Goal: Information Seeking & Learning: Learn about a topic

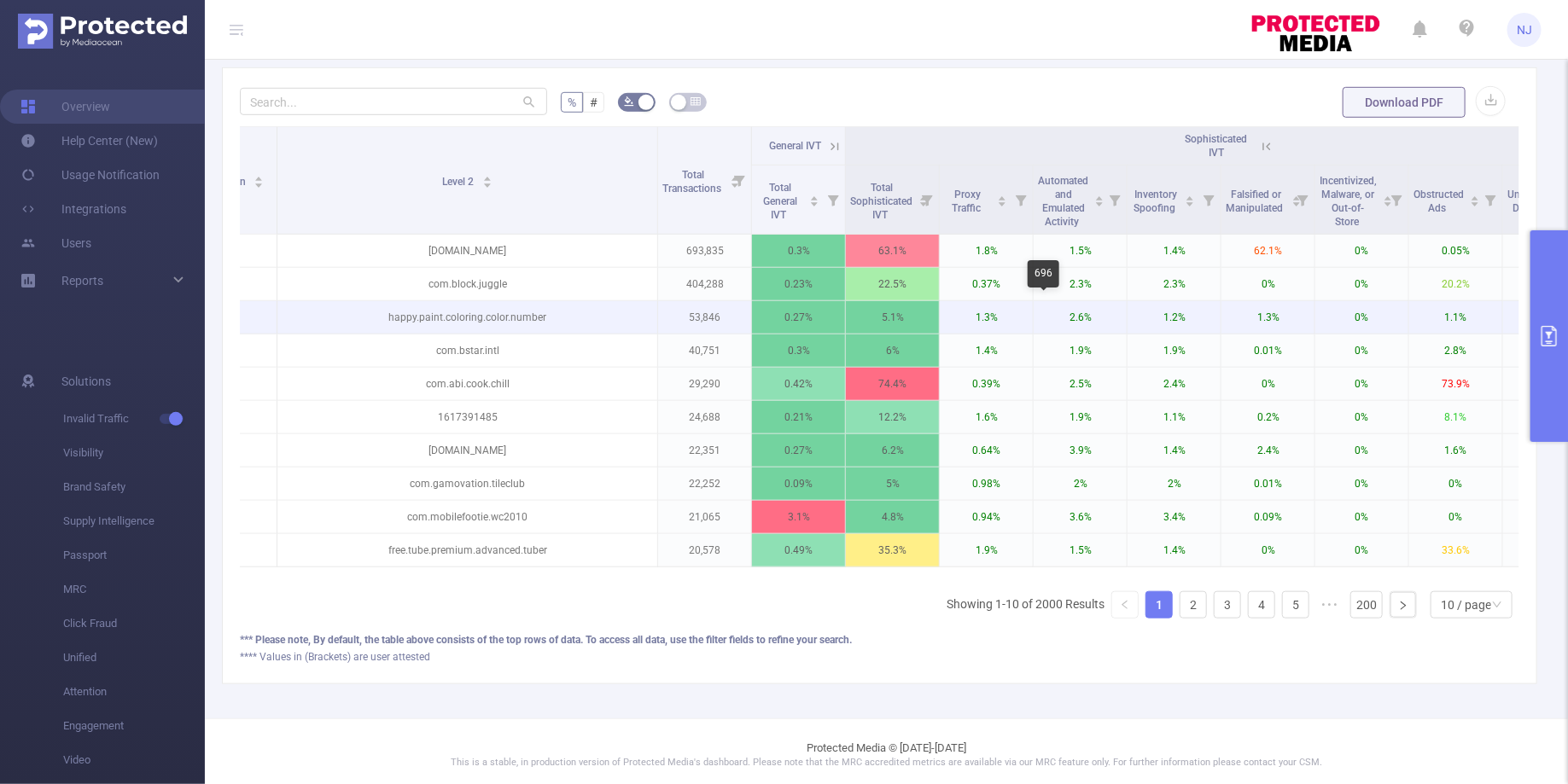
scroll to position [0, 111]
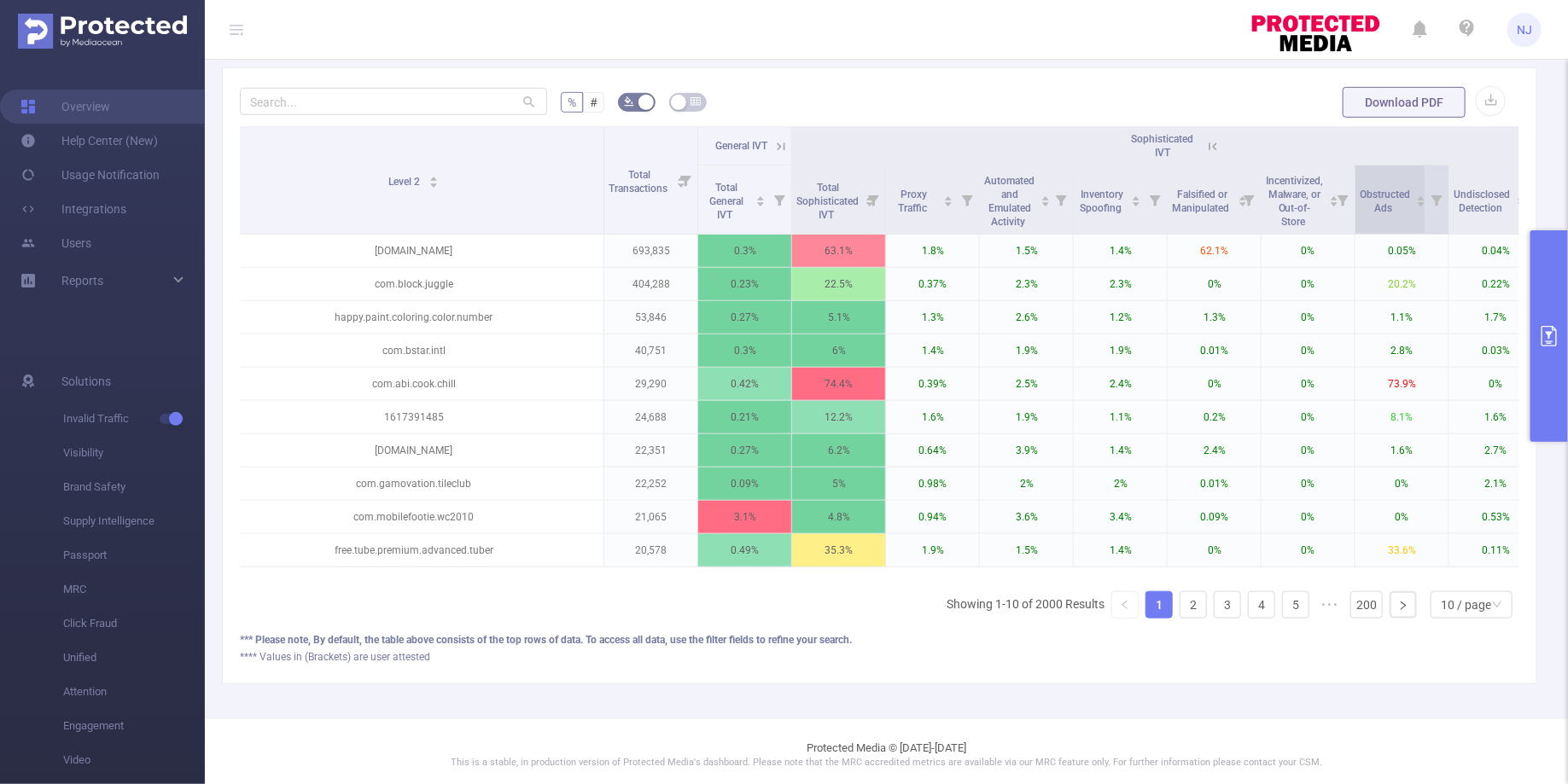
drag, startPoint x: 1392, startPoint y: 212, endPoint x: 1365, endPoint y: 193, distance: 33.0
click at [1364, 193] on div "Obstructed Ads" at bounding box center [1393, 199] width 66 height 30
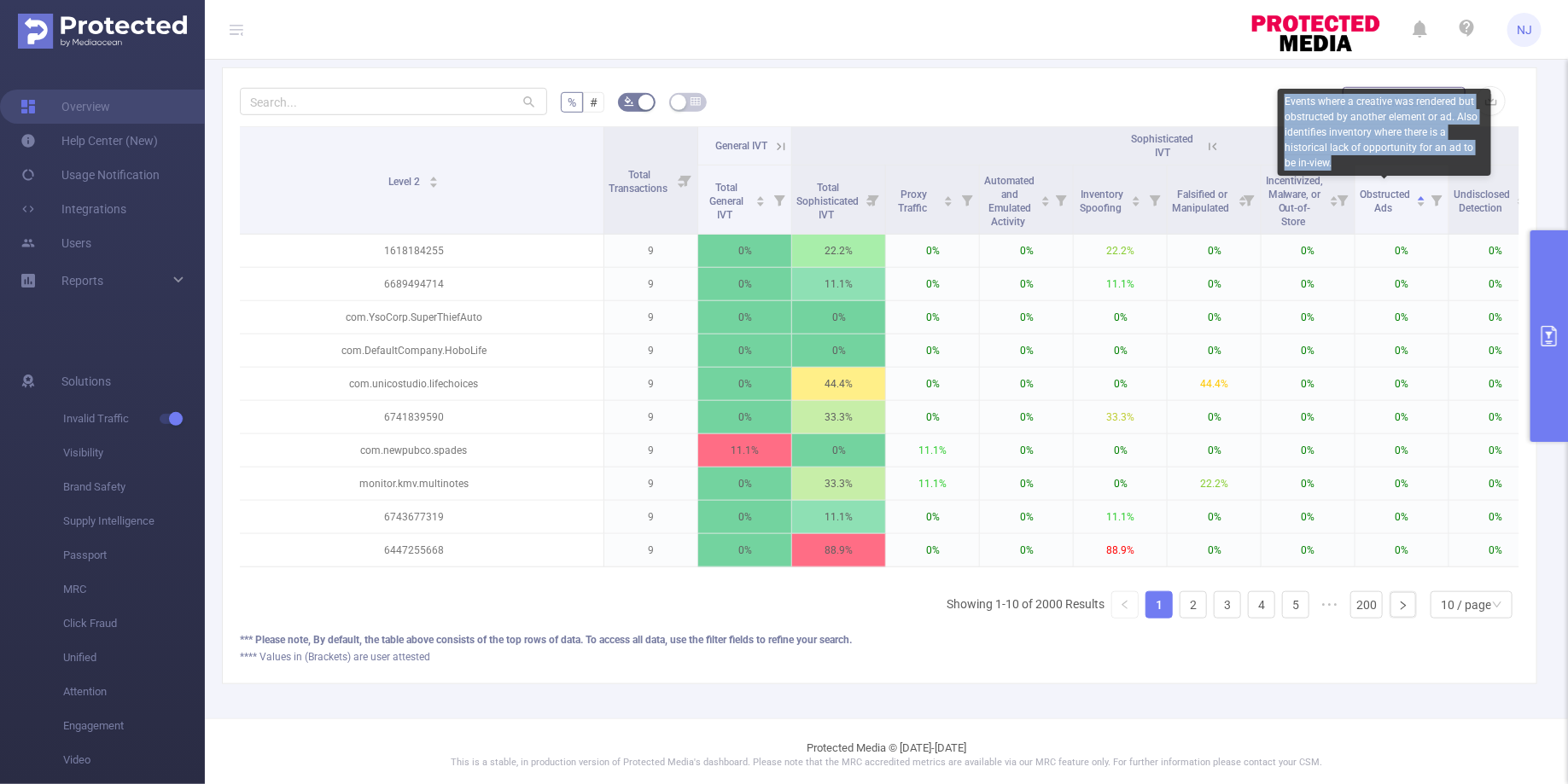
copy div "Events where a creative was rendered but obstructed by another element or ad. A…"
drag, startPoint x: 1343, startPoint y: 167, endPoint x: 1286, endPoint y: 107, distance: 82.8
click at [1286, 107] on div "Events where a creative was rendered but obstructed by another element or ad. A…" at bounding box center [1385, 132] width 214 height 87
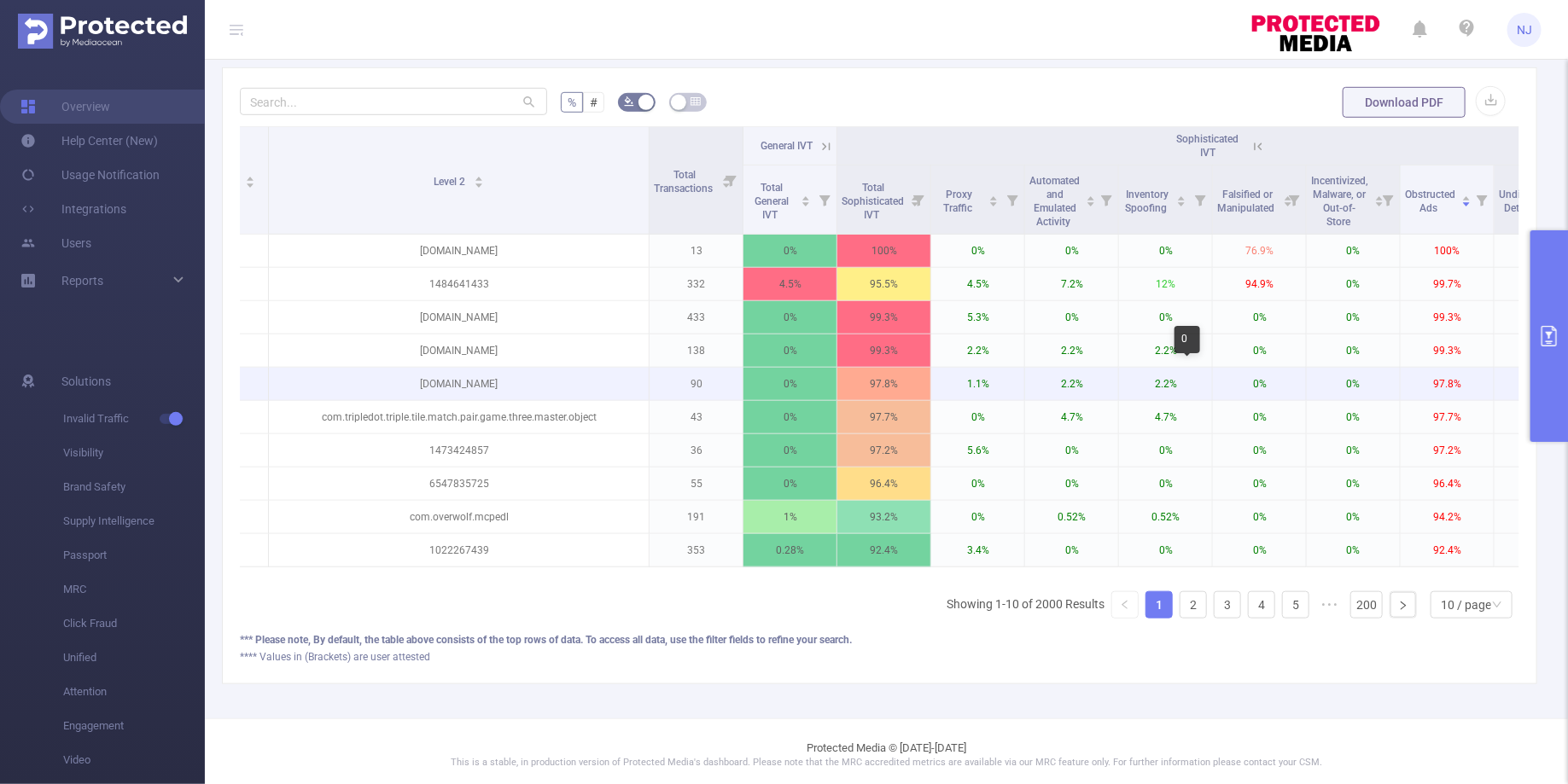
scroll to position [0, 0]
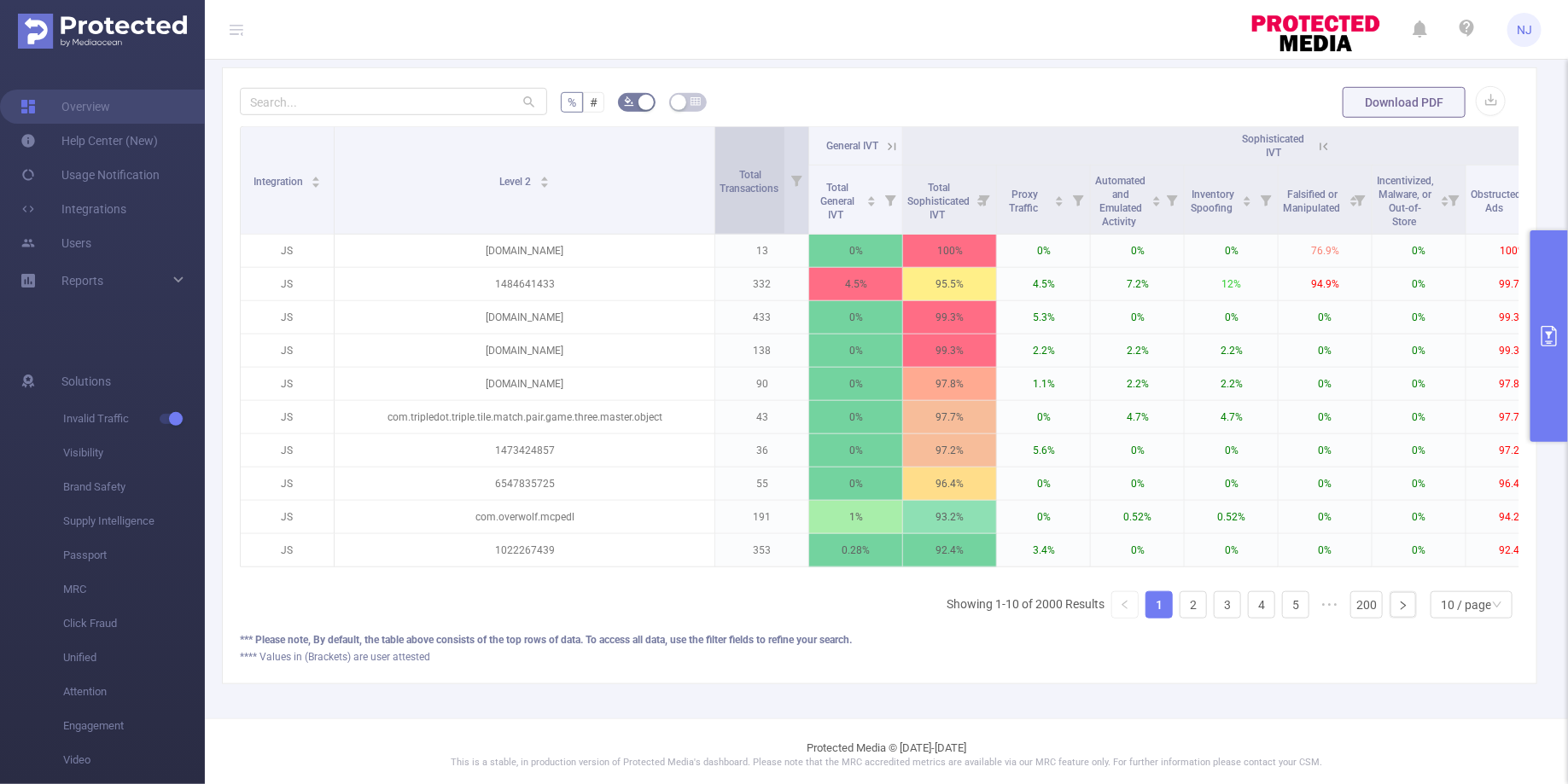
click at [773, 181] on span "Total Transactions" at bounding box center [750, 181] width 62 height 26
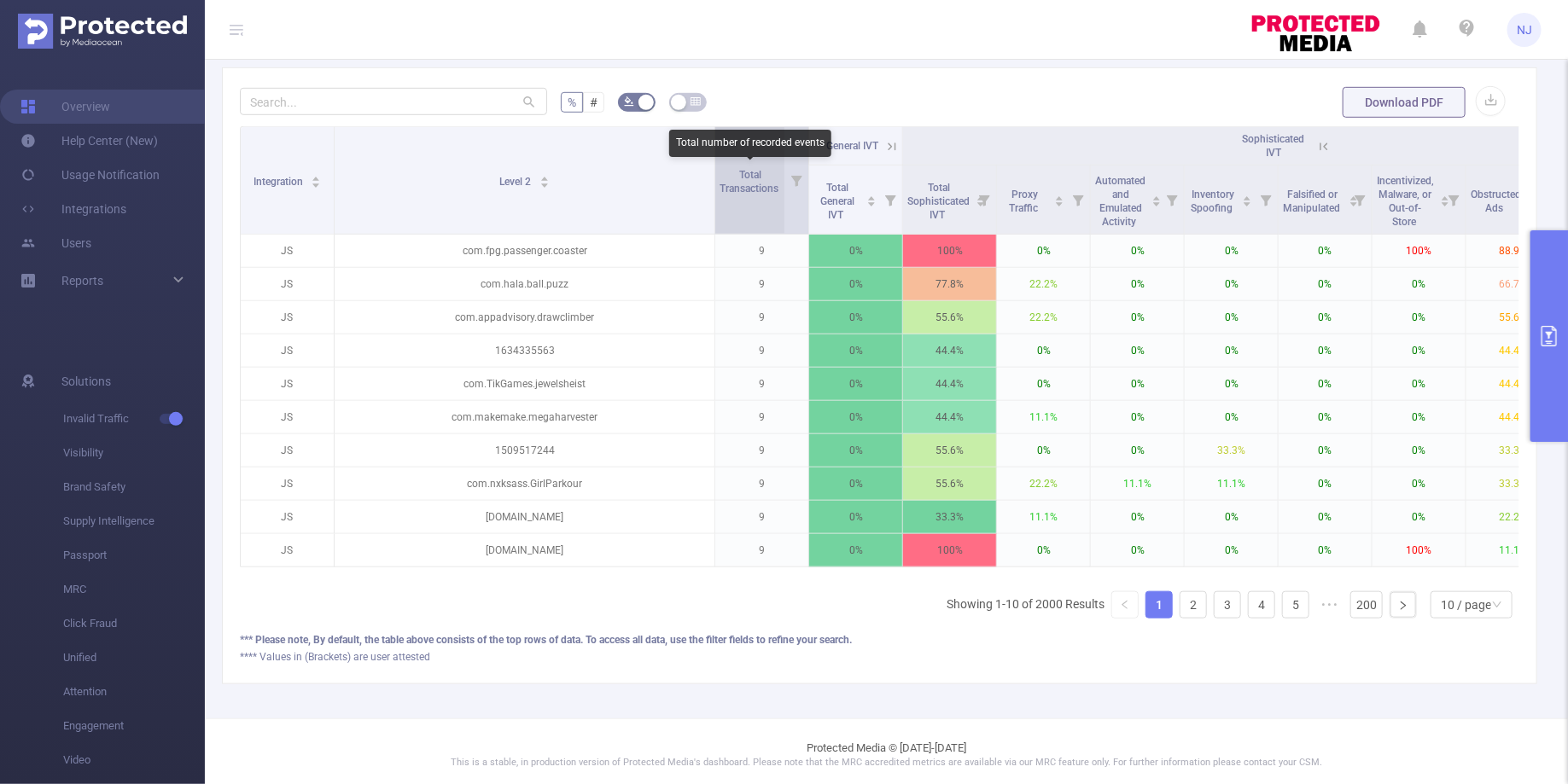
click at [773, 181] on span "Total Transactions" at bounding box center [750, 181] width 62 height 26
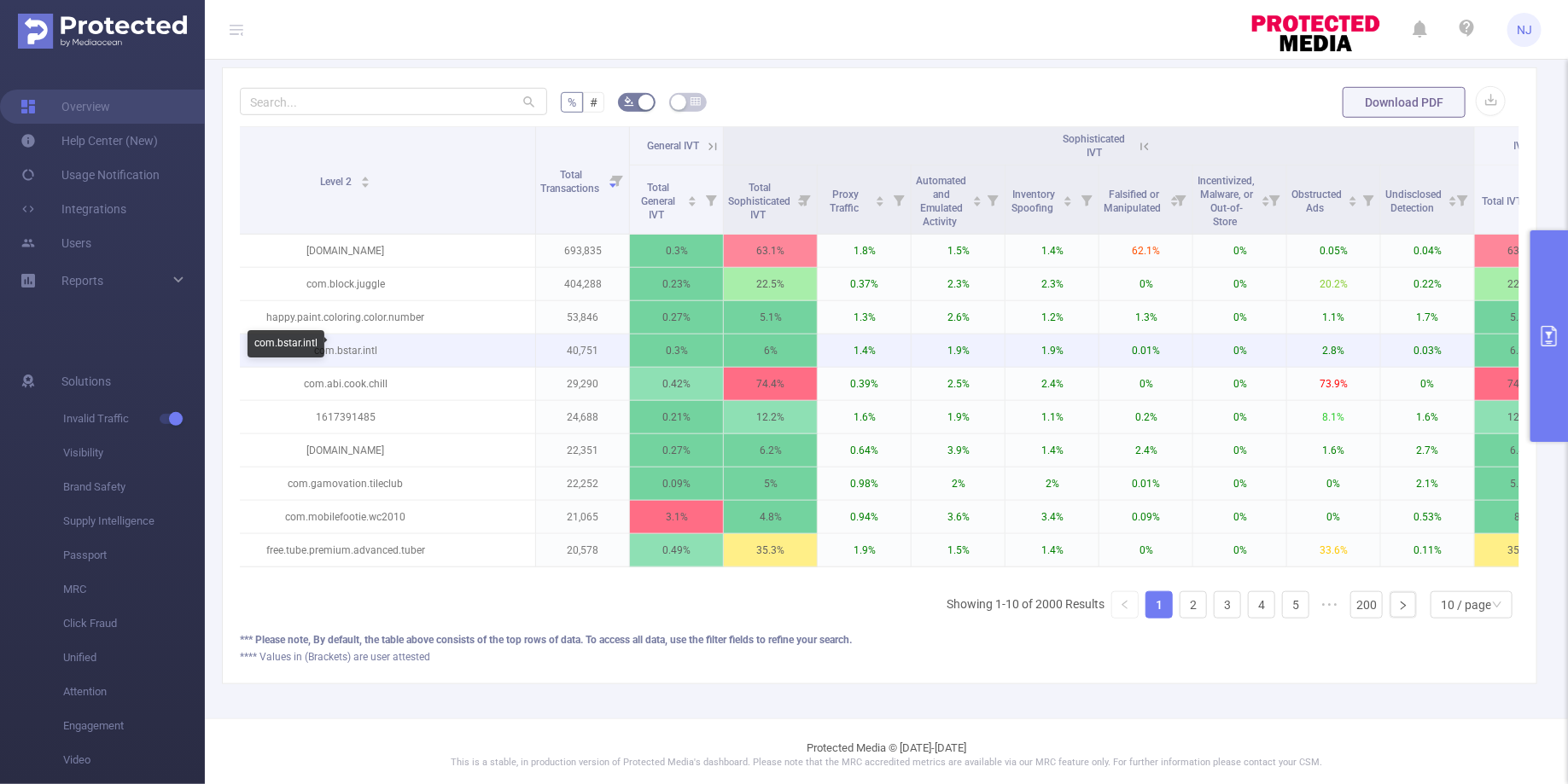
scroll to position [0, 232]
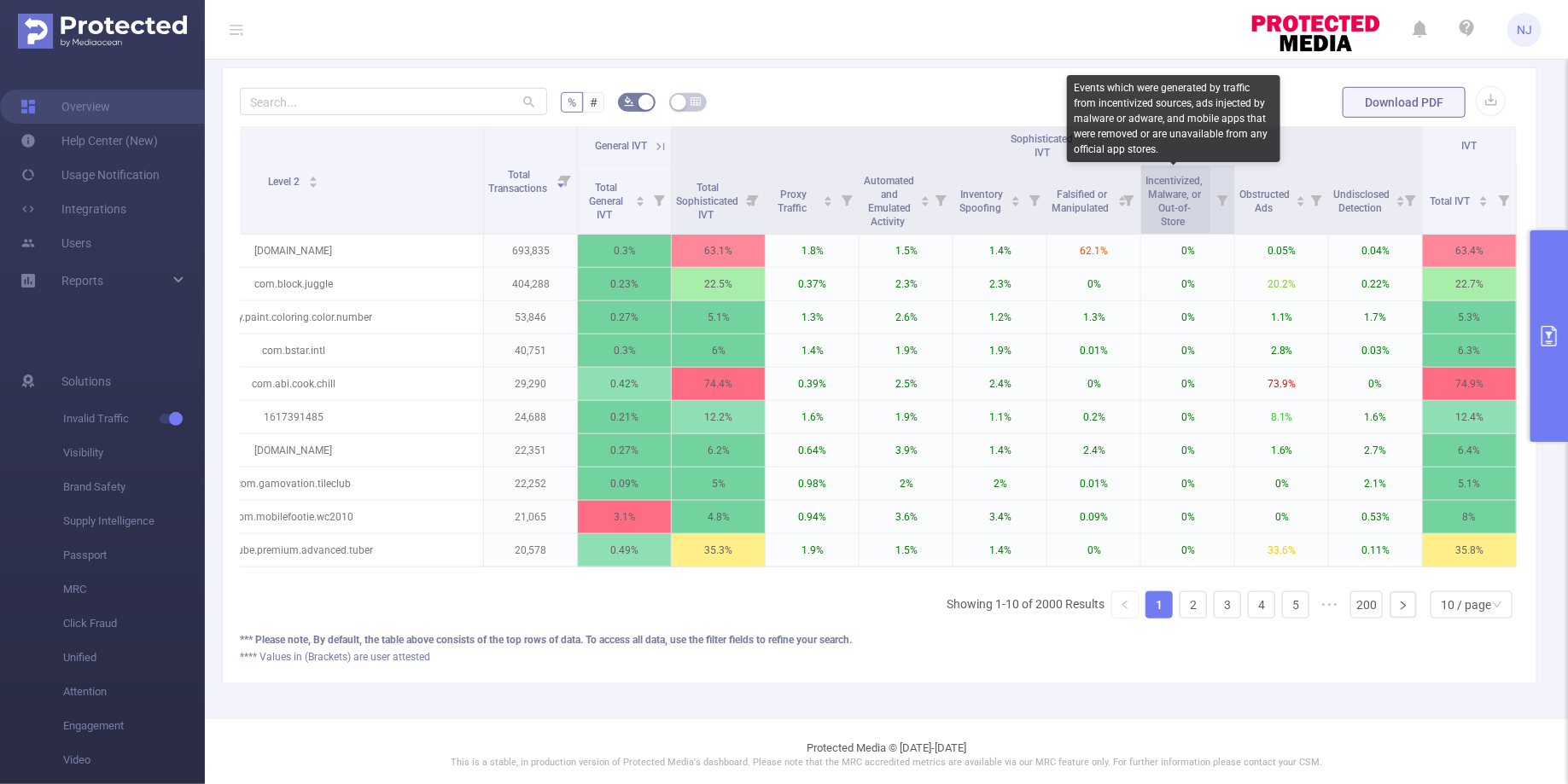
drag, startPoint x: 1196, startPoint y: 219, endPoint x: 1147, endPoint y: 180, distance: 62.6
click at [1147, 180] on span "Incentivized, Malware, or Out-of-Store" at bounding box center [1174, 199] width 57 height 58
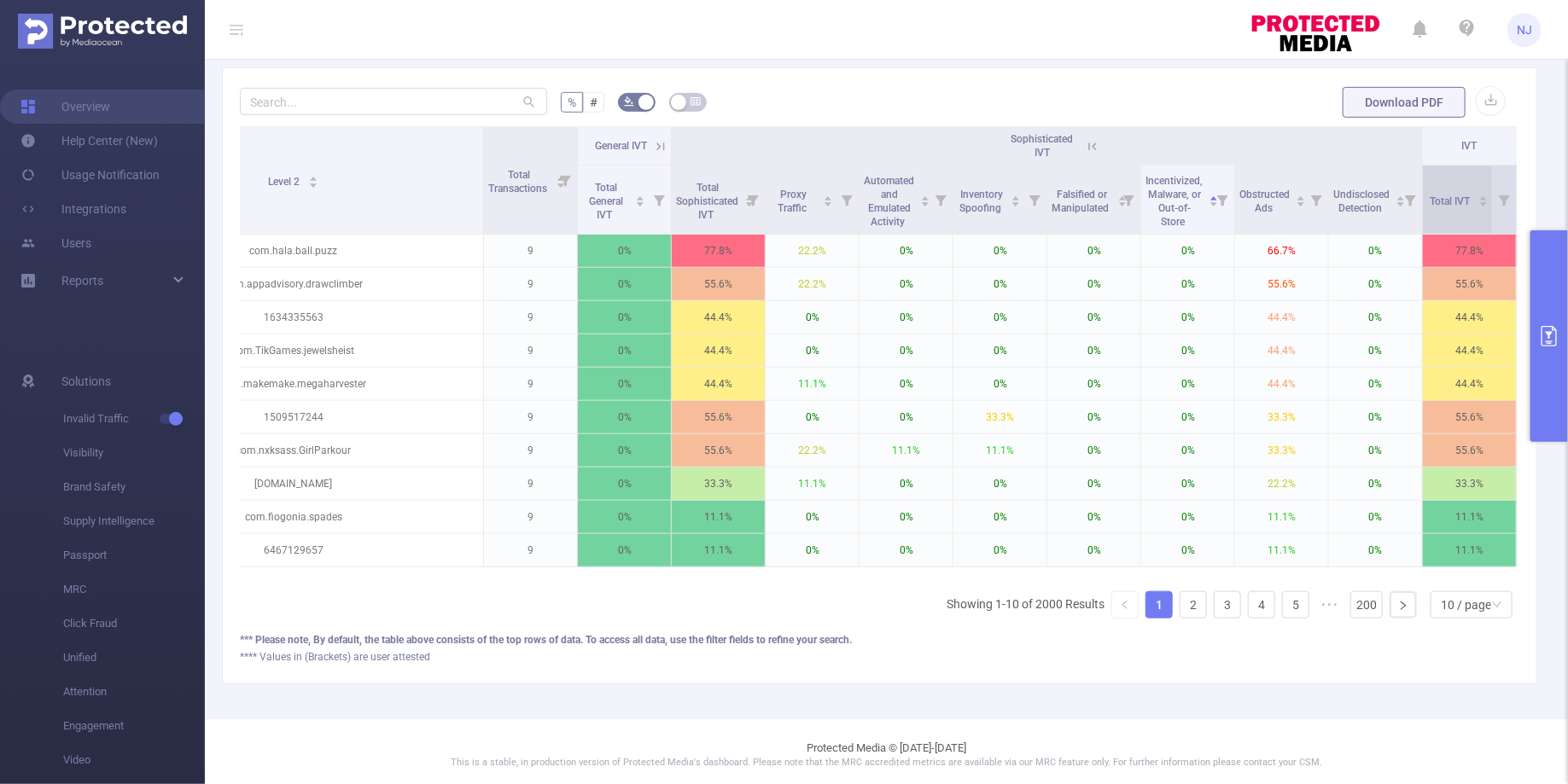
click at [1461, 191] on span "Total IVT" at bounding box center [1451, 199] width 43 height 17
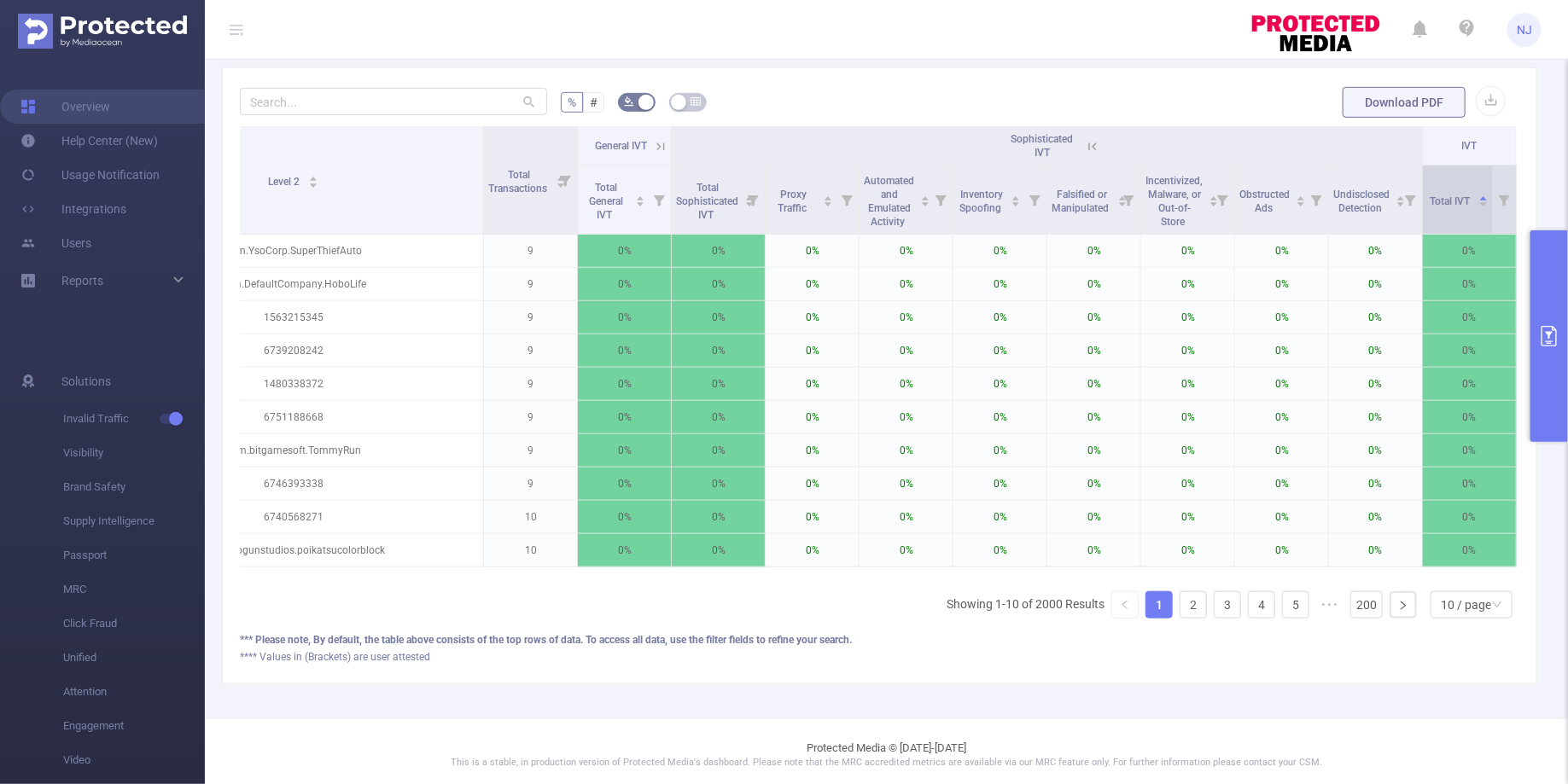
click at [1461, 191] on span "Total IVT" at bounding box center [1451, 199] width 43 height 17
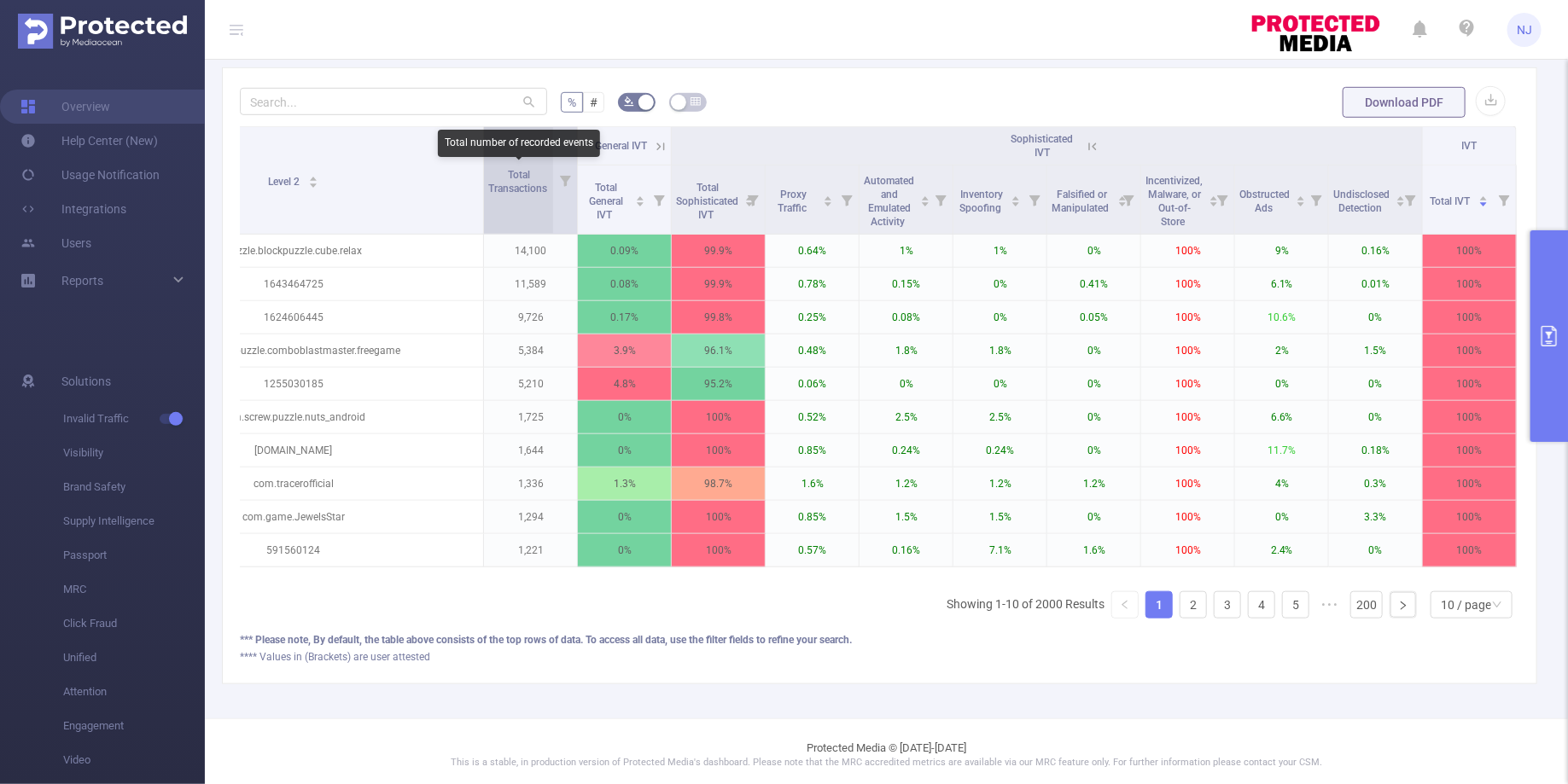
click at [529, 171] on span "Total Transactions" at bounding box center [519, 181] width 62 height 26
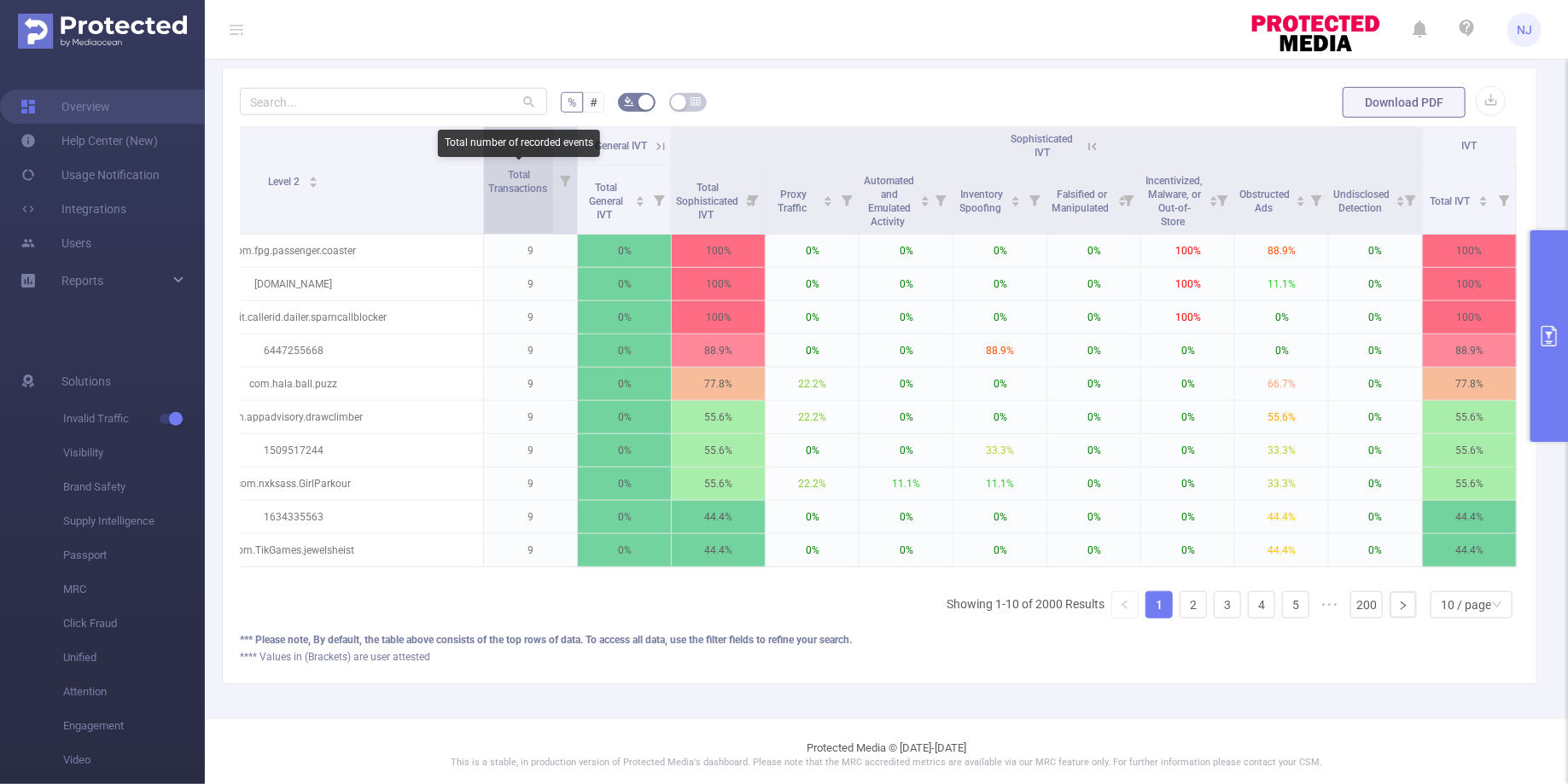
click at [529, 171] on span "Total Transactions" at bounding box center [519, 181] width 62 height 26
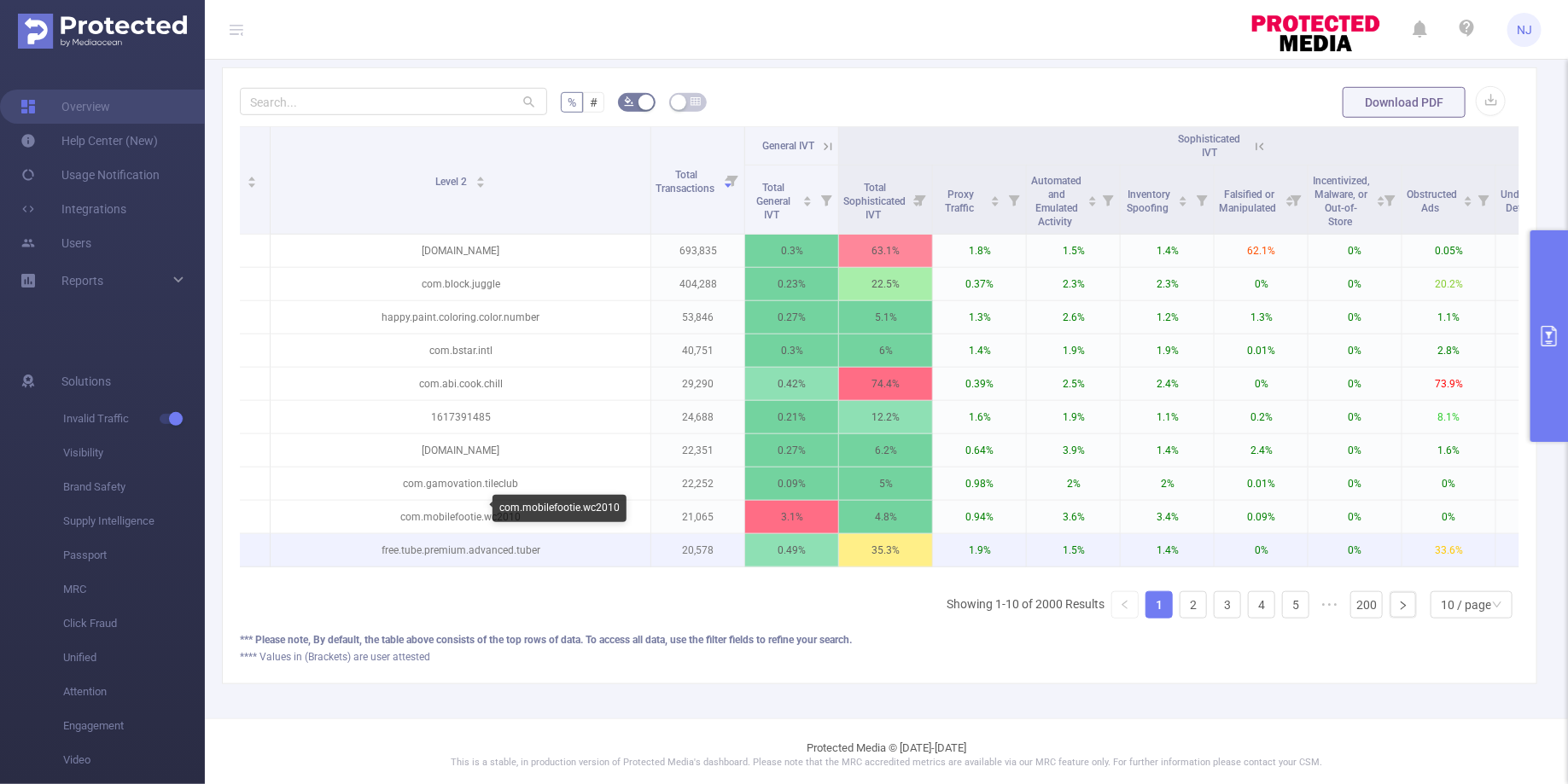
scroll to position [0, 52]
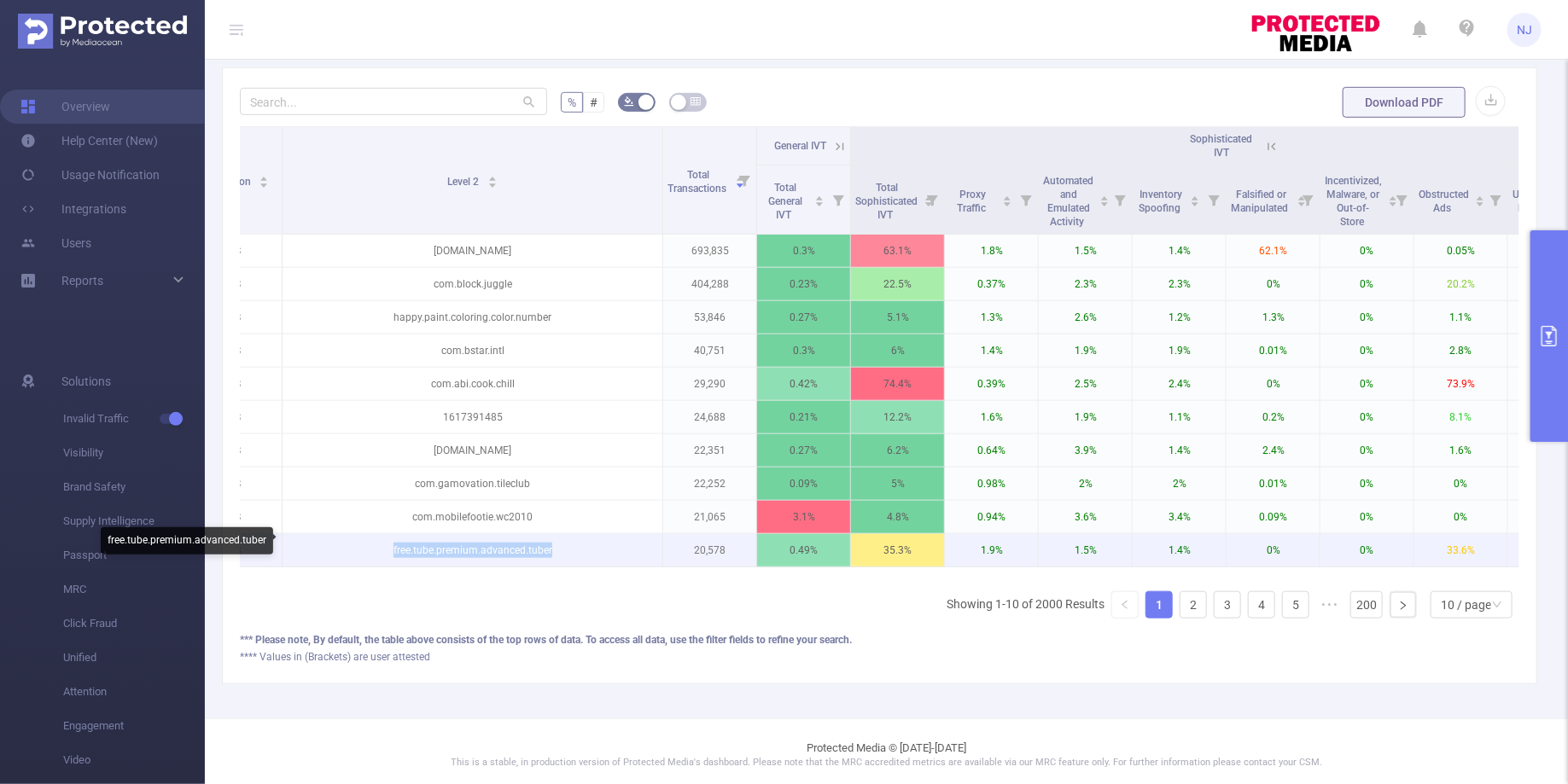
drag, startPoint x: 570, startPoint y: 541, endPoint x: 390, endPoint y: 544, distance: 180.0
click at [390, 544] on p "free.tube.premium.advanced.tuber" at bounding box center [473, 551] width 380 height 32
copy p "free.tube.premium.advanced.tuber"
